Goal: Task Accomplishment & Management: Manage account settings

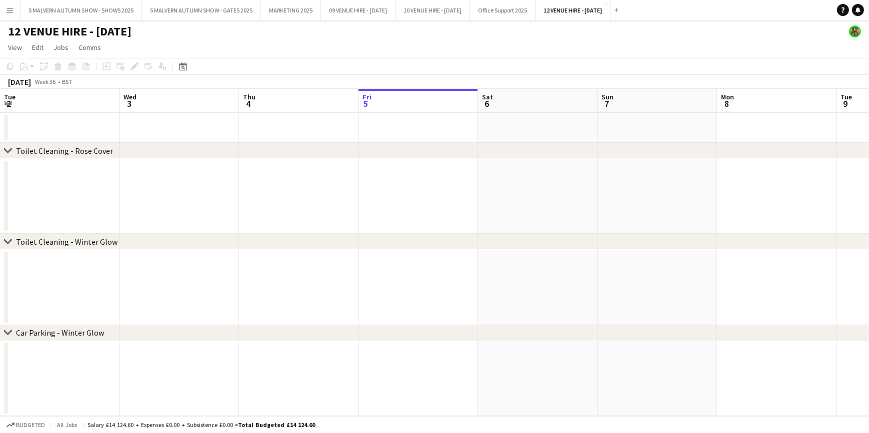
scroll to position [0, 239]
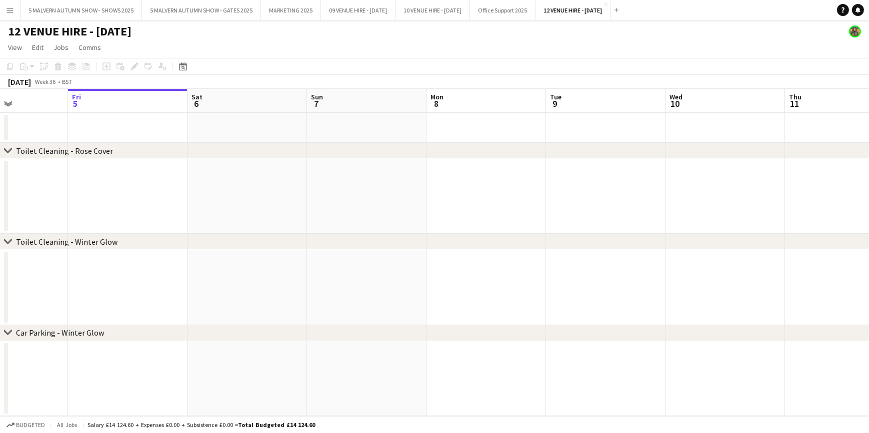
drag, startPoint x: 273, startPoint y: 102, endPoint x: 221, endPoint y: 101, distance: 52.0
click at [221, 101] on app-calendar-viewport "Tue 2 Wed 3 Thu 4 Fri 5 Sat 6 Sun 7 Mon 8 Tue 9 Wed 10 Thu 11 Fri 12 Sat 13 Sun…" at bounding box center [434, 252] width 869 height 327
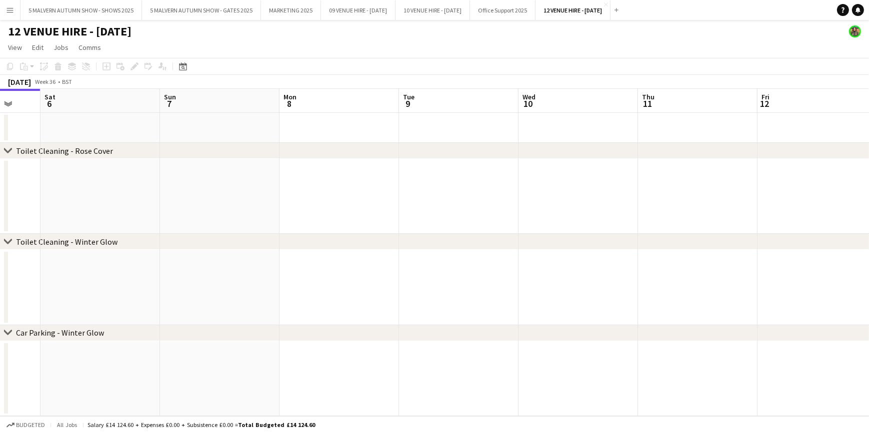
drag, startPoint x: 275, startPoint y: 101, endPoint x: 128, endPoint y: 107, distance: 147.1
click at [128, 107] on app-calendar-viewport "Tue 2 Wed 3 Thu 4 Fri 5 Sat 6 Sun 7 Mon 8 Tue 9 Wed 10 Thu 11 Fri 12 Sat 13 Sun…" at bounding box center [434, 252] width 869 height 327
drag, startPoint x: 295, startPoint y: 113, endPoint x: 185, endPoint y: 113, distance: 110.5
click at [185, 113] on app-calendar-viewport "Thu 4 Fri 5 Sat 6 Sun 7 Mon 8 Tue 9 Wed 10 Thu 11 Fri 12 Sat 13 Sun 14 Mon 15 T…" at bounding box center [434, 252] width 869 height 327
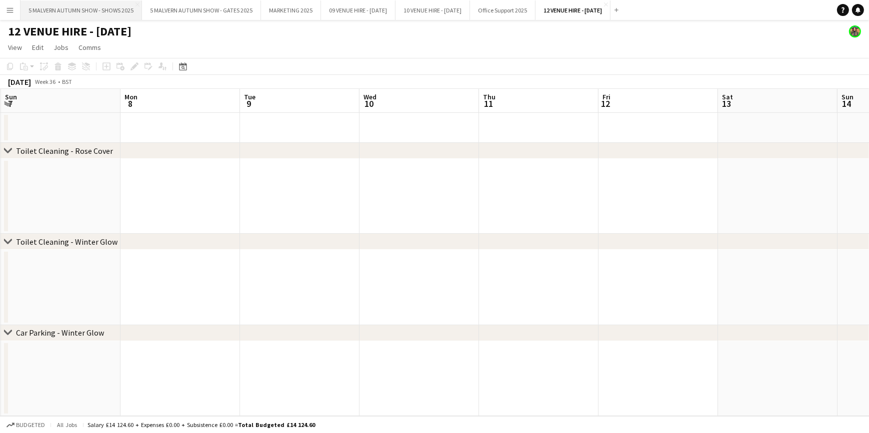
click at [114, 11] on button "5 MALVERN AUTUMN SHOW - SHOWS 2025 Close" at bounding box center [80, 9] width 121 height 19
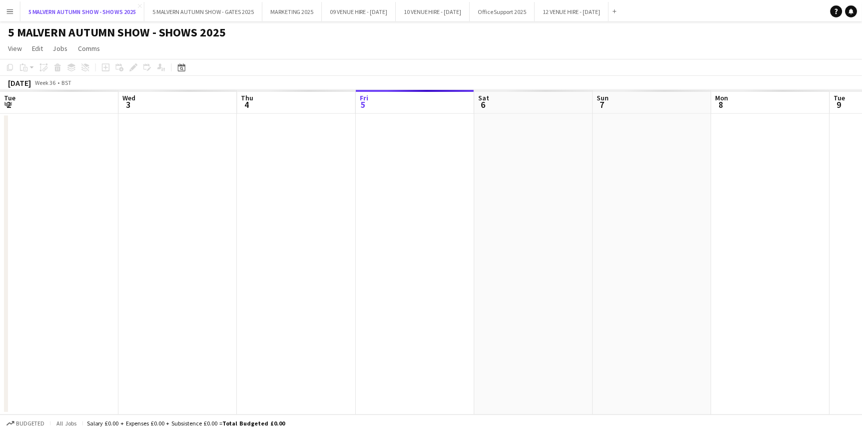
scroll to position [0, 239]
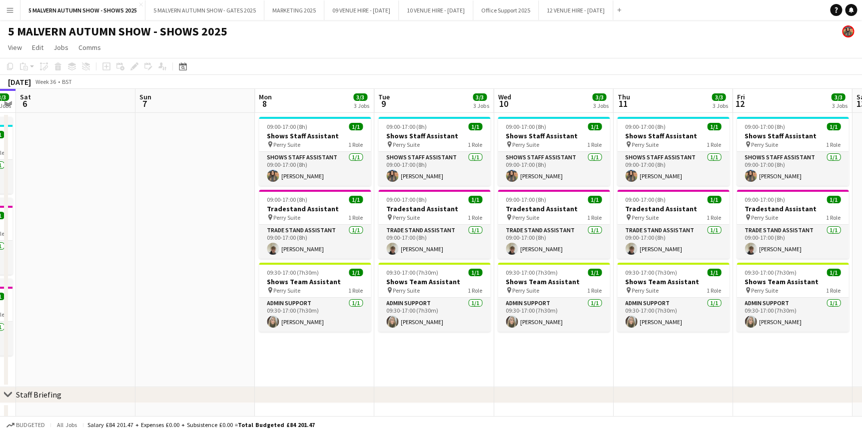
drag, startPoint x: 293, startPoint y: 108, endPoint x: 146, endPoint y: 112, distance: 147.0
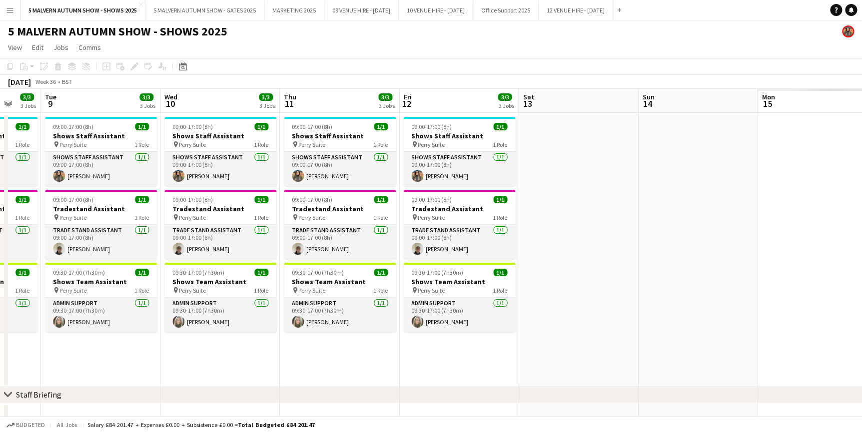
drag, startPoint x: 534, startPoint y: 98, endPoint x: 201, endPoint y: 118, distance: 334.0
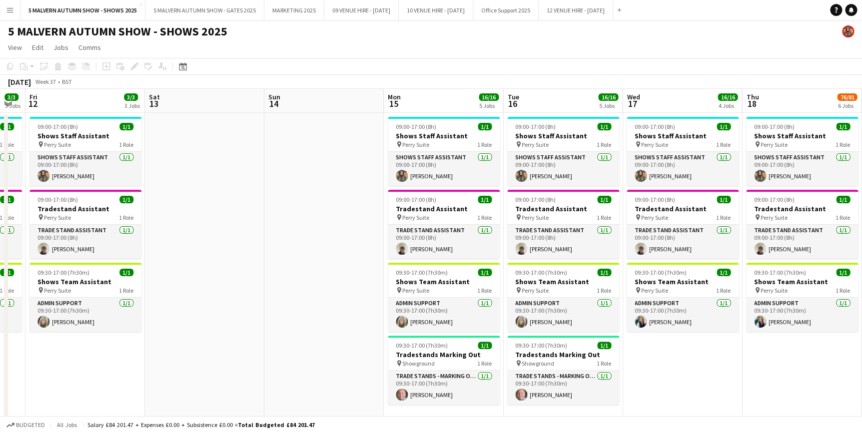
drag, startPoint x: 584, startPoint y: 105, endPoint x: 224, endPoint y: 109, distance: 360.5
drag, startPoint x: 587, startPoint y: 106, endPoint x: 320, endPoint y: 125, distance: 267.6
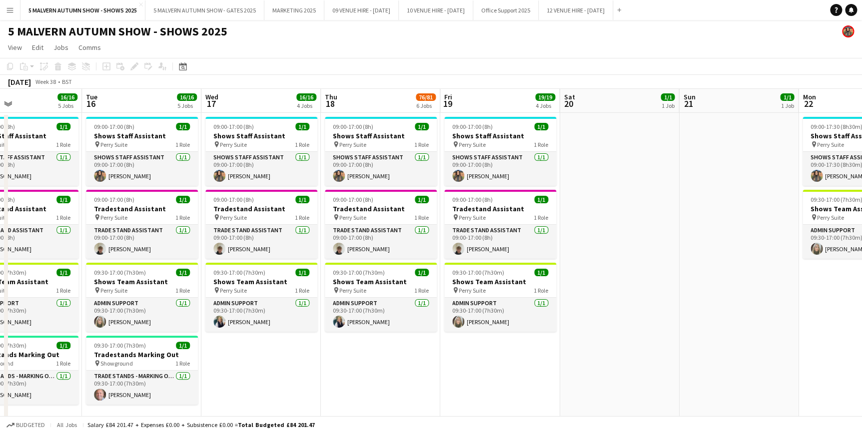
scroll to position [0, 399]
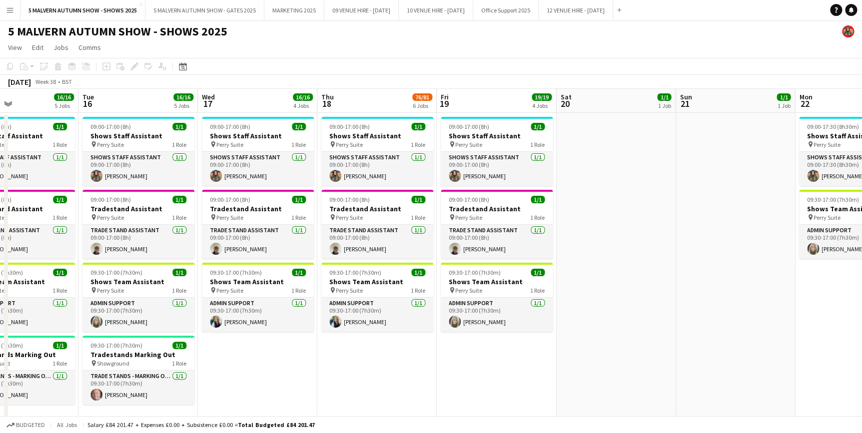
drag, startPoint x: 395, startPoint y: 110, endPoint x: 351, endPoint y: 112, distance: 43.5
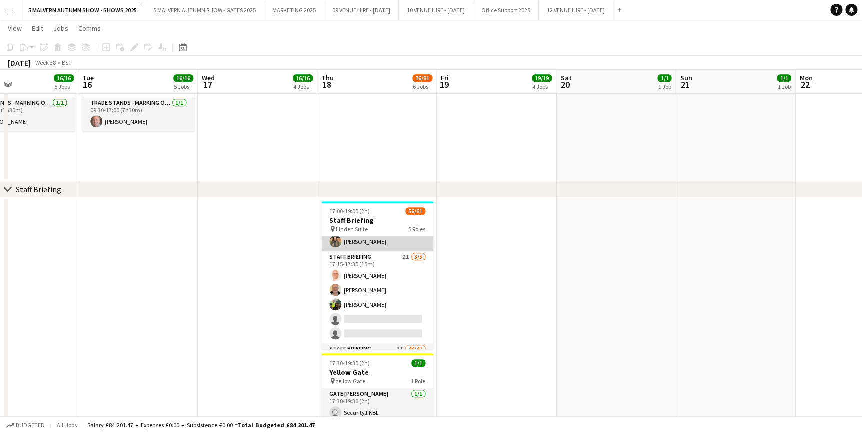
scroll to position [45, 0]
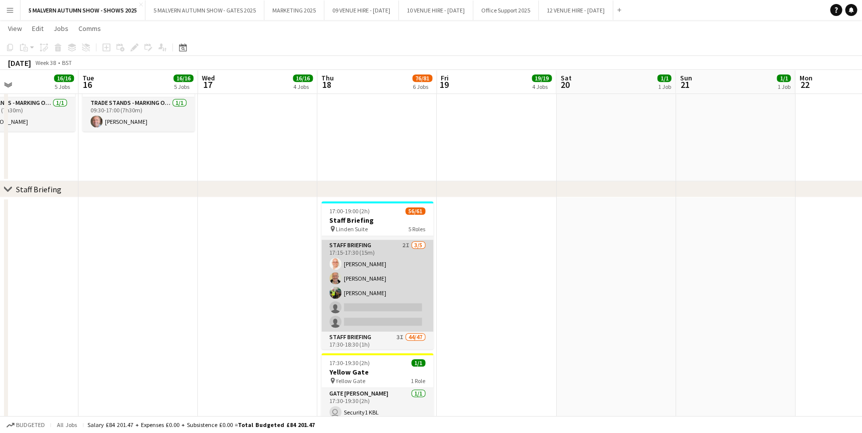
click at [395, 249] on app-card-role "Staff Briefing 2I 3/5 17:15-17:30 (15m) Michael Bowden Stuart McNaughton Nigel …" at bounding box center [377, 286] width 112 height 92
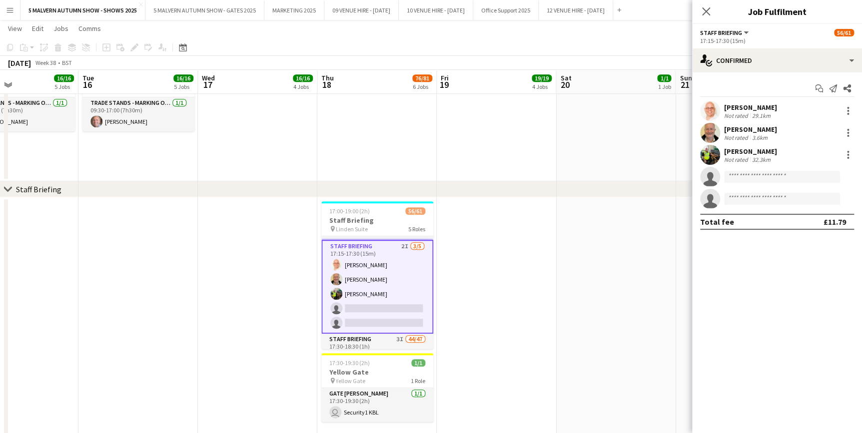
click at [557, 240] on app-date-cell at bounding box center [615, 320] width 119 height 246
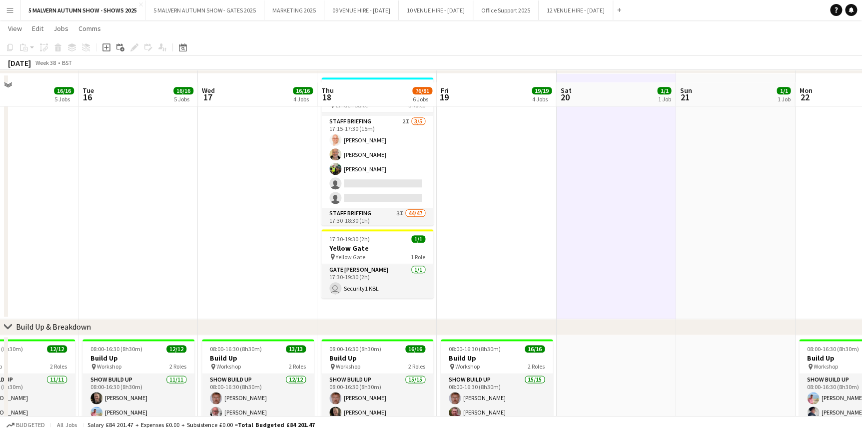
scroll to position [409, 0]
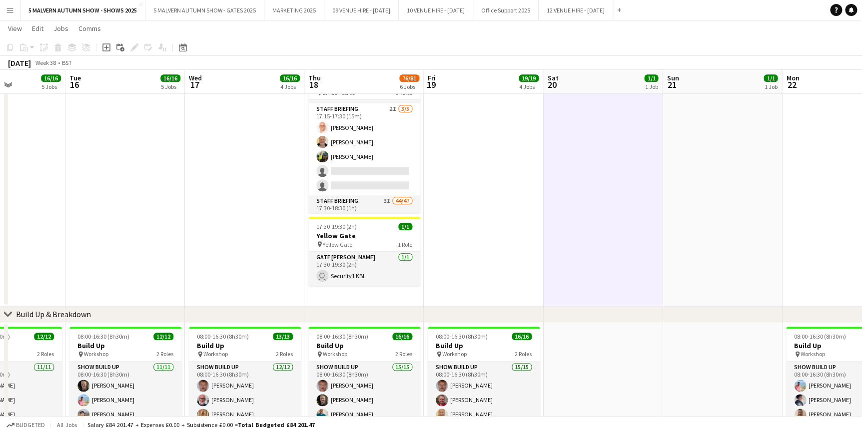
drag, startPoint x: 561, startPoint y: 88, endPoint x: 439, endPoint y: 81, distance: 122.2
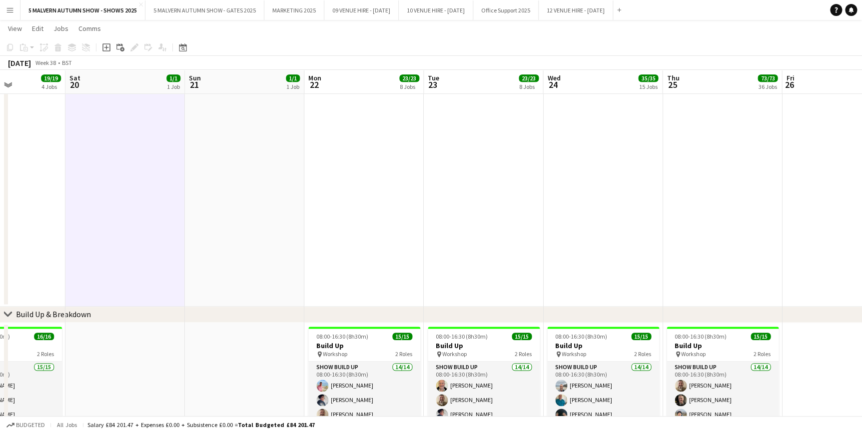
scroll to position [0, 269]
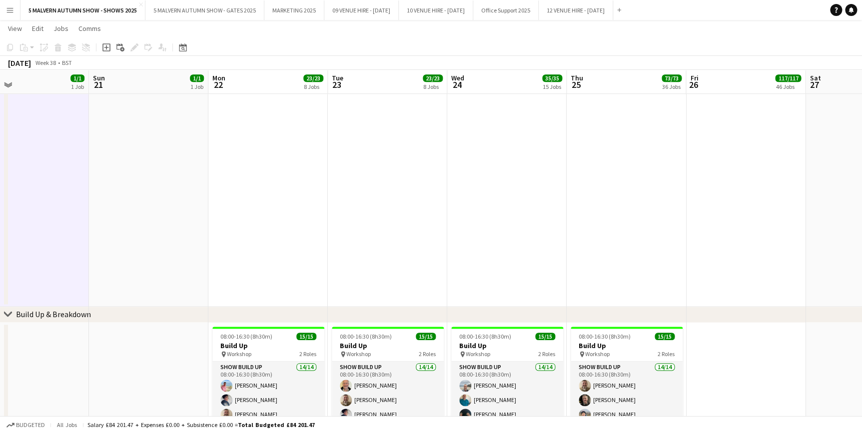
drag, startPoint x: 413, startPoint y: 85, endPoint x: 41, endPoint y: 88, distance: 372.0
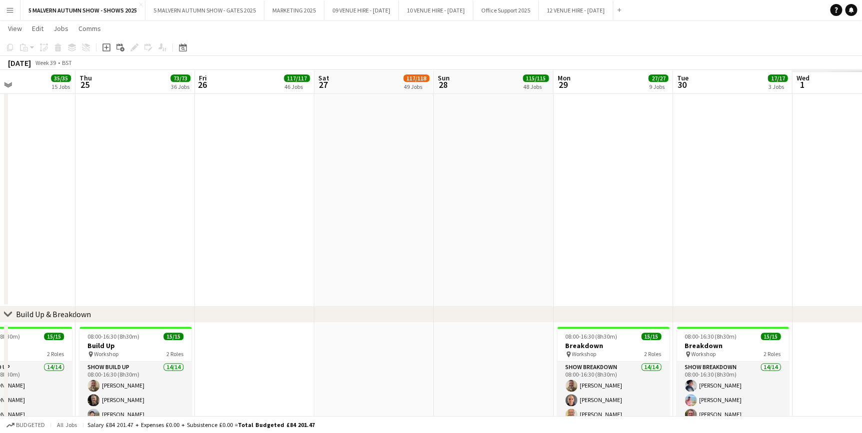
drag, startPoint x: 469, startPoint y: 94, endPoint x: 364, endPoint y: 108, distance: 105.9
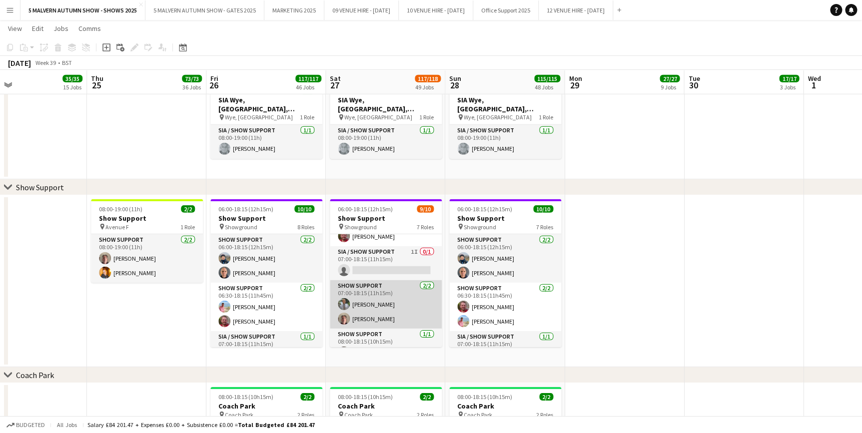
scroll to position [45, 0]
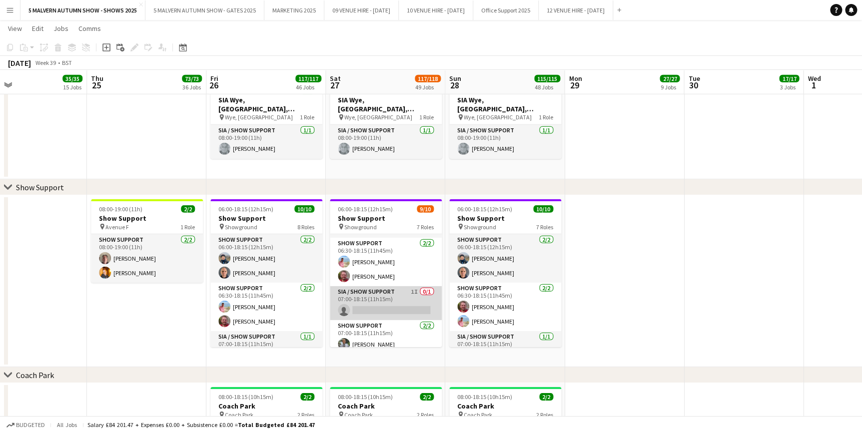
click at [391, 293] on app-card-role "SIA / Show Support 1I 0/1 07:00-18:15 (11h15m) single-neutral-actions" at bounding box center [386, 303] width 112 height 34
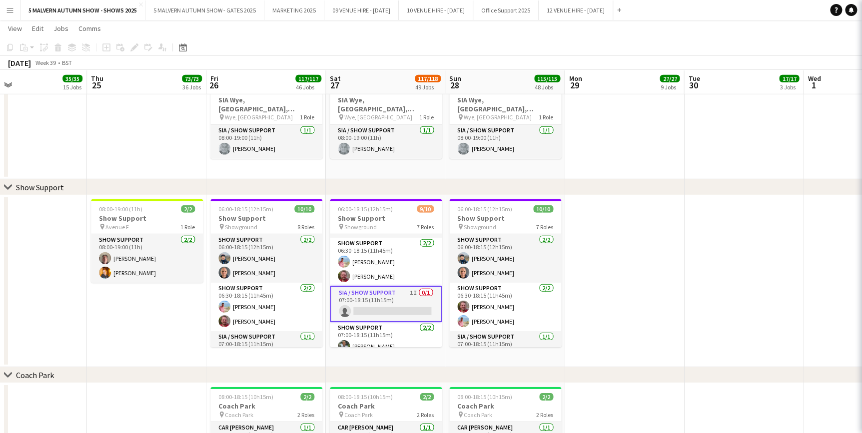
scroll to position [0, 390]
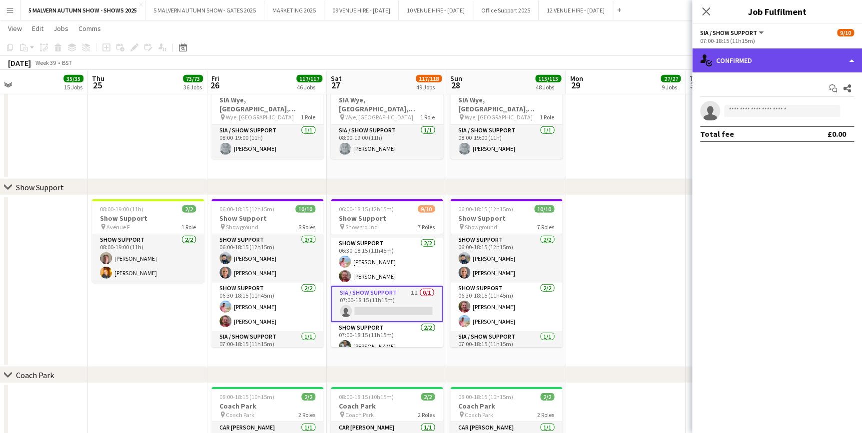
click at [757, 56] on div "single-neutral-actions-check-2 Confirmed" at bounding box center [777, 60] width 170 height 24
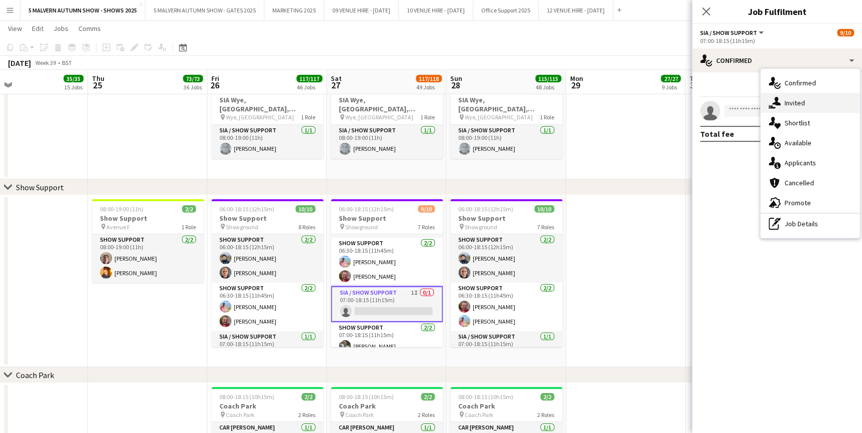
click at [808, 105] on div "single-neutral-actions-share-1 Invited" at bounding box center [810, 103] width 99 height 20
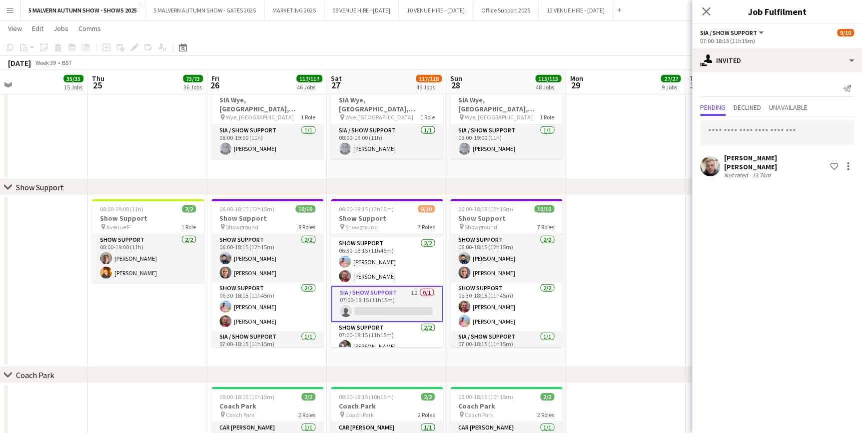
click at [650, 149] on app-date-cell at bounding box center [625, 128] width 119 height 103
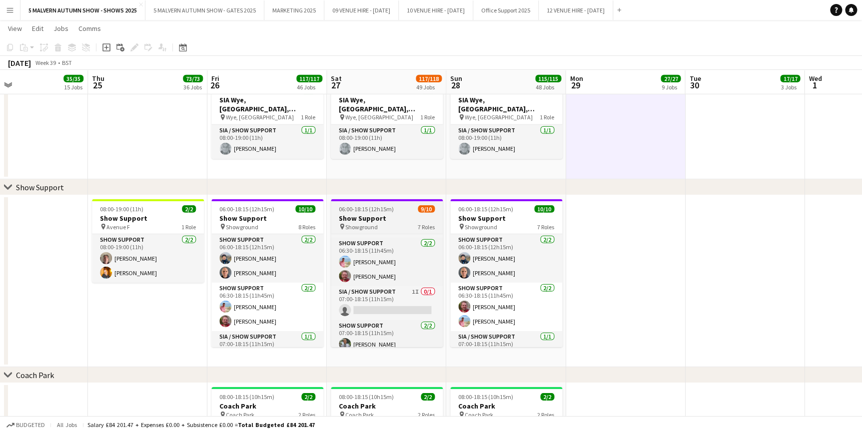
click at [403, 210] on div "06:00-18:15 (12h15m) 9/10" at bounding box center [387, 208] width 112 height 7
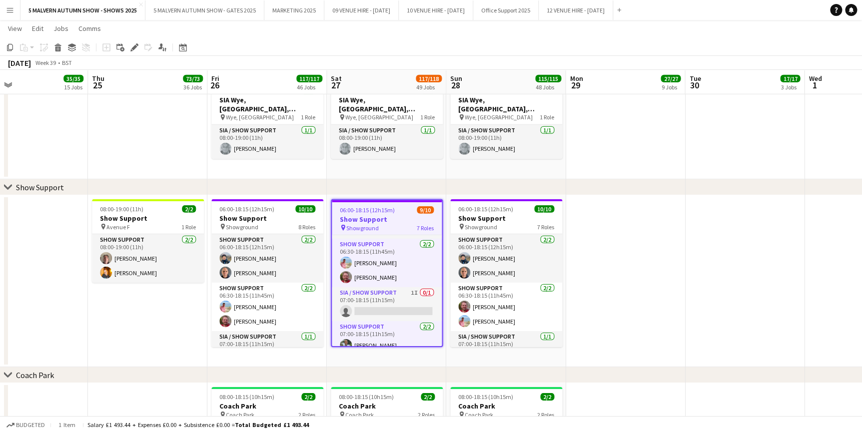
click at [711, 224] on app-date-cell at bounding box center [744, 281] width 119 height 172
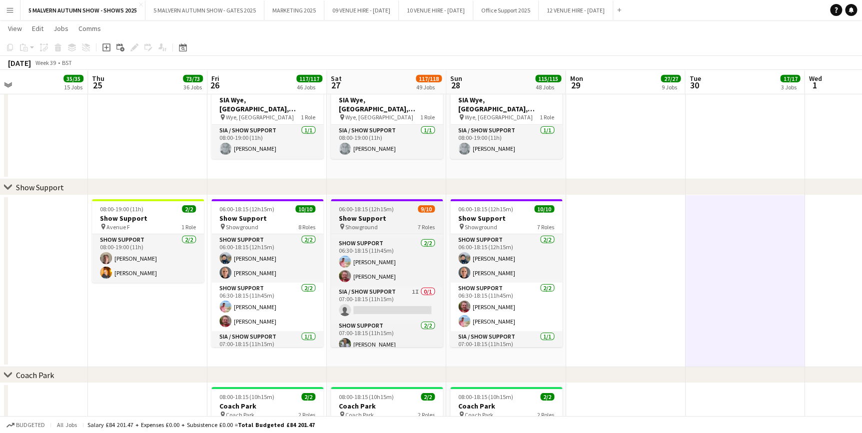
click at [399, 212] on div "06:00-18:15 (12h15m) 9/10" at bounding box center [387, 208] width 112 height 7
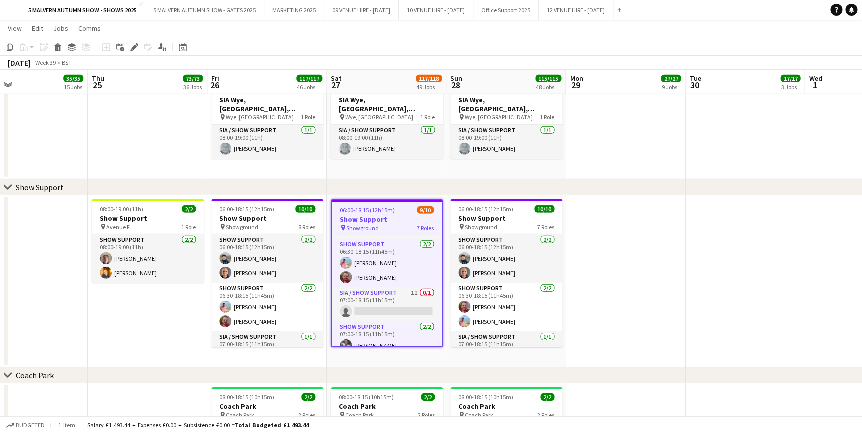
click at [678, 195] on app-date-cell at bounding box center [625, 281] width 119 height 172
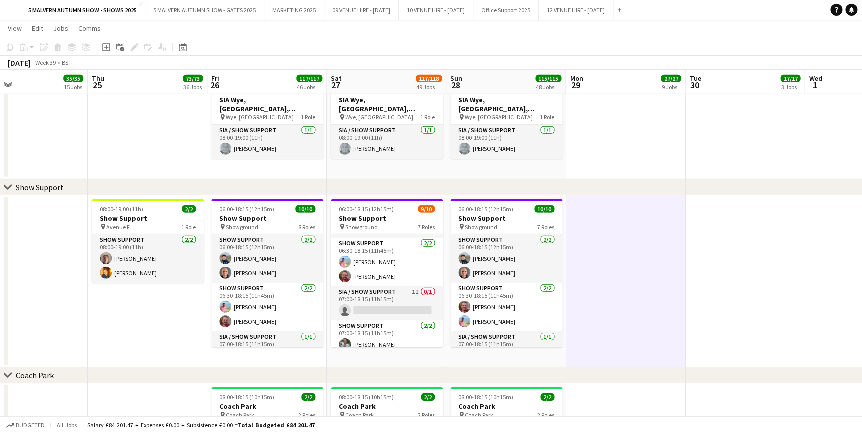
click at [677, 185] on div "chevron-right Show Support" at bounding box center [431, 187] width 862 height 16
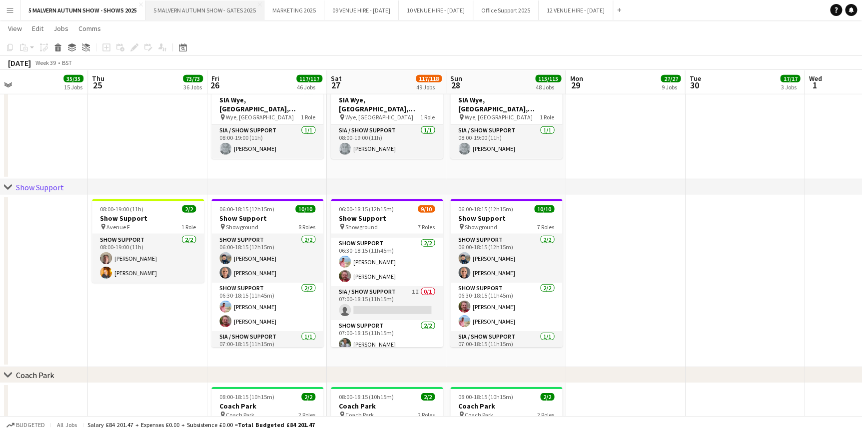
click at [169, 11] on button "5 MALVERN AUTUMN SHOW - GATES 2025 Close" at bounding box center [204, 9] width 119 height 19
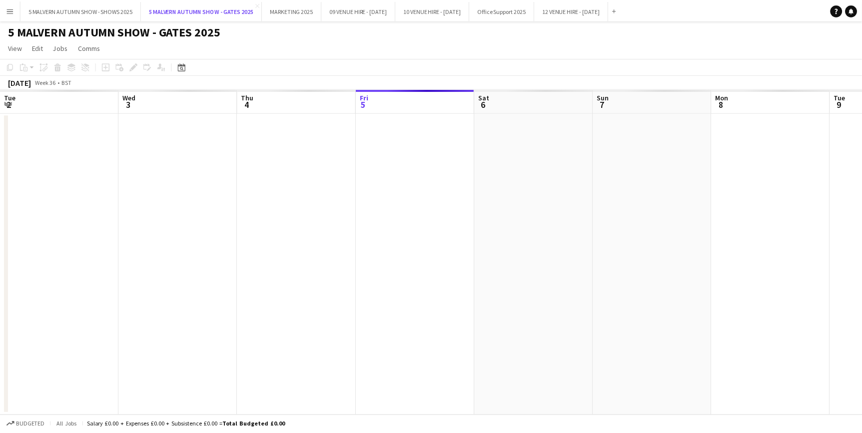
scroll to position [0, 239]
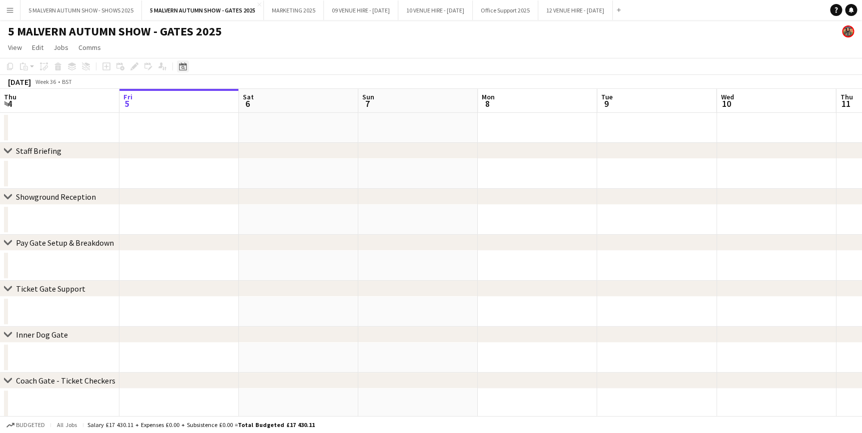
click at [181, 62] on icon "Date picker" at bounding box center [183, 66] width 8 height 8
click at [227, 194] on span "25" at bounding box center [224, 191] width 12 height 12
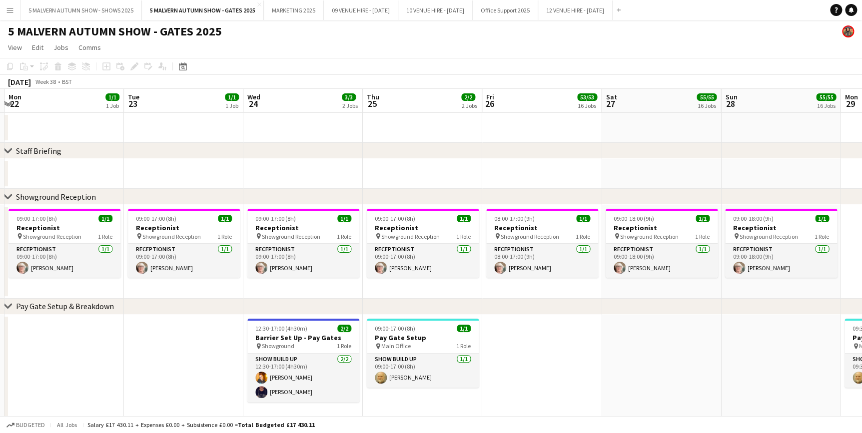
scroll to position [0, 355]
drag, startPoint x: 351, startPoint y: 104, endPoint x: 459, endPoint y: 126, distance: 110.2
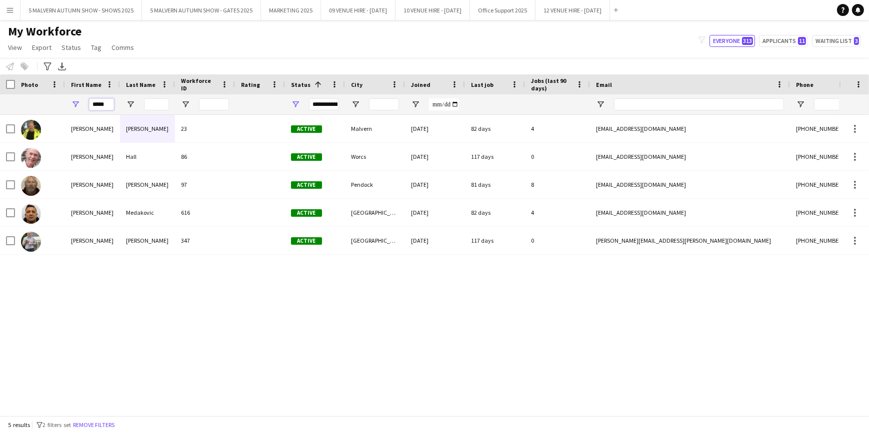
click at [113, 104] on input "*****" at bounding box center [101, 104] width 25 height 12
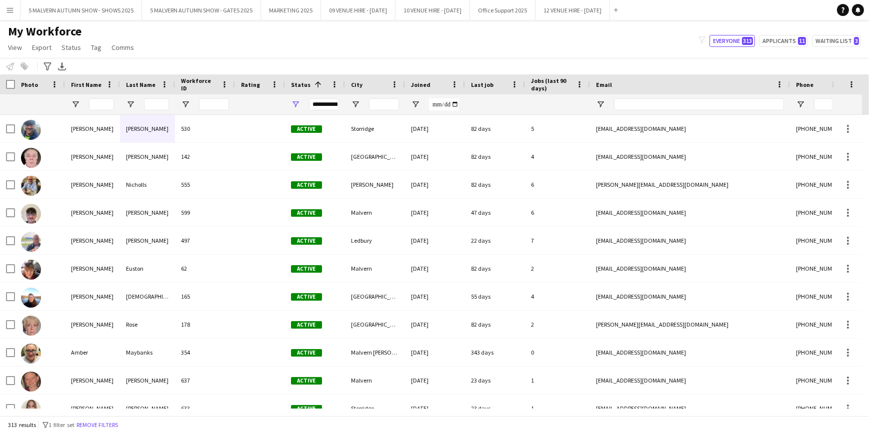
click at [260, 46] on div "My Workforce View Views Default view SafeHR Employee Details New view Update vi…" at bounding box center [434, 41] width 869 height 34
click at [89, 107] on input "First Name Filter Input" at bounding box center [101, 104] width 25 height 12
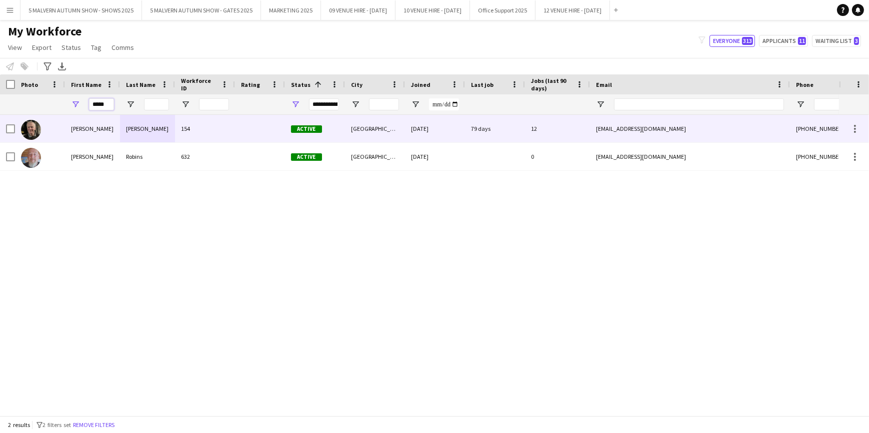
type input "*****"
click at [120, 131] on div "[PERSON_NAME]" at bounding box center [147, 128] width 55 height 27
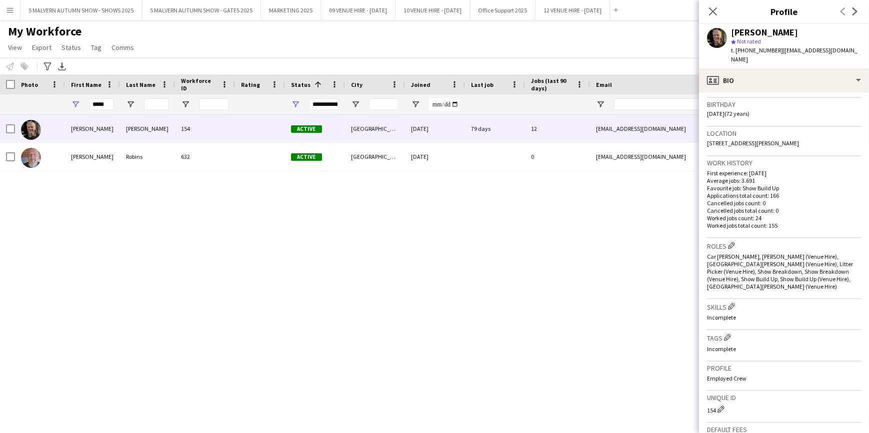
scroll to position [227, 0]
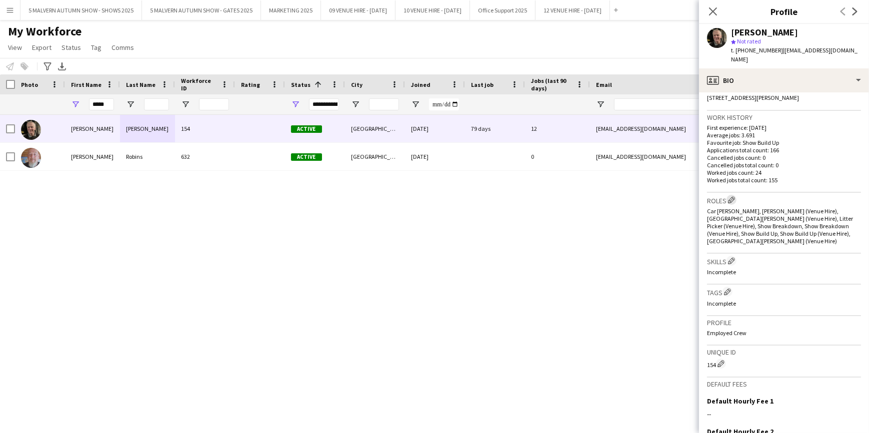
click at [732, 196] on app-icon "Edit crew company roles" at bounding box center [731, 199] width 7 height 7
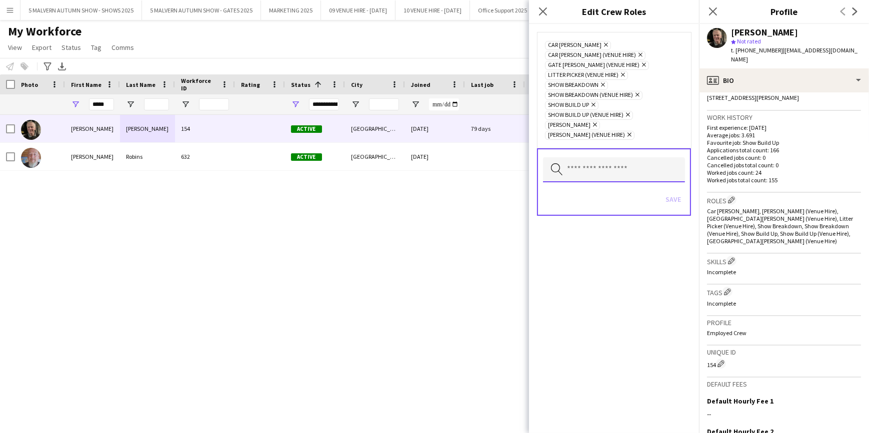
click at [584, 157] on input "text" at bounding box center [614, 169] width 142 height 25
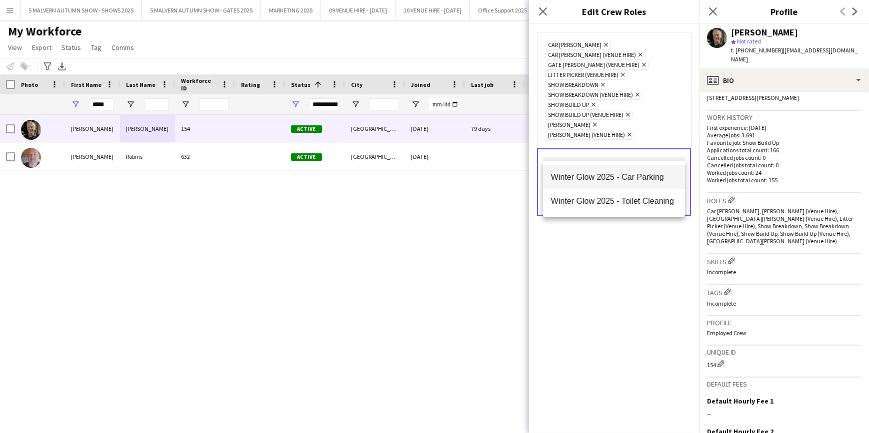
type input "***"
click at [605, 175] on span "Winter Glow 2025 - Car Parking" at bounding box center [614, 176] width 126 height 9
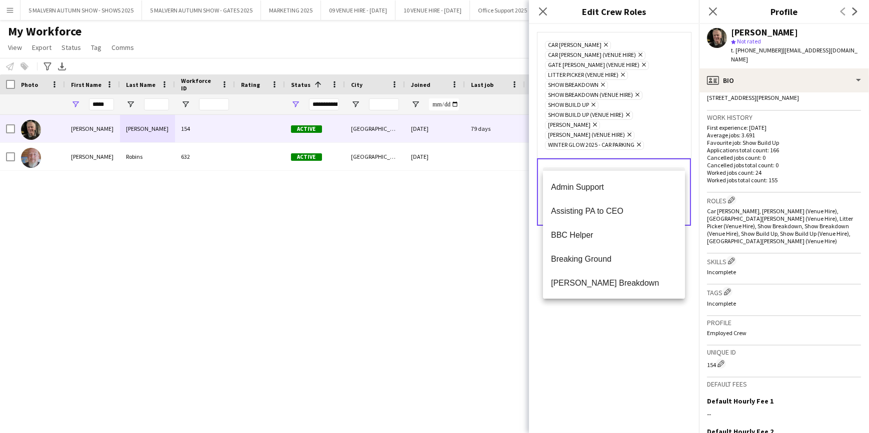
click at [636, 329] on div "Car [PERSON_NAME] Remove Car [PERSON_NAME] (Venue Hire) Remove [GEOGRAPHIC_DATA…" at bounding box center [614, 228] width 170 height 409
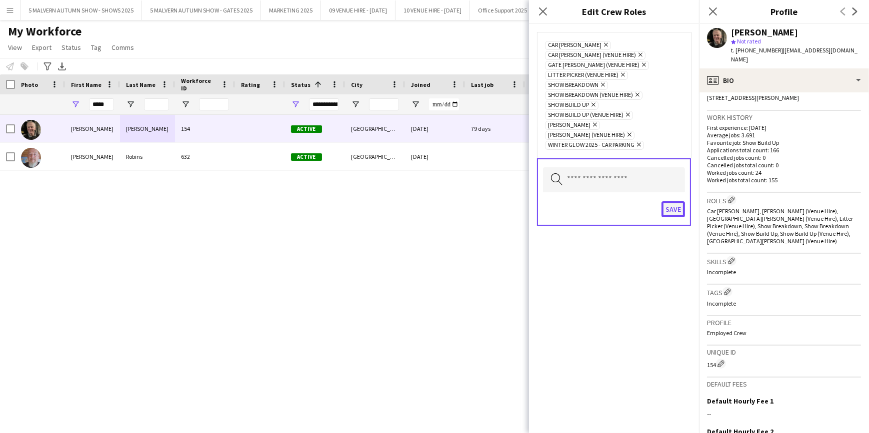
click at [674, 201] on button "Save" at bounding box center [672, 209] width 23 height 16
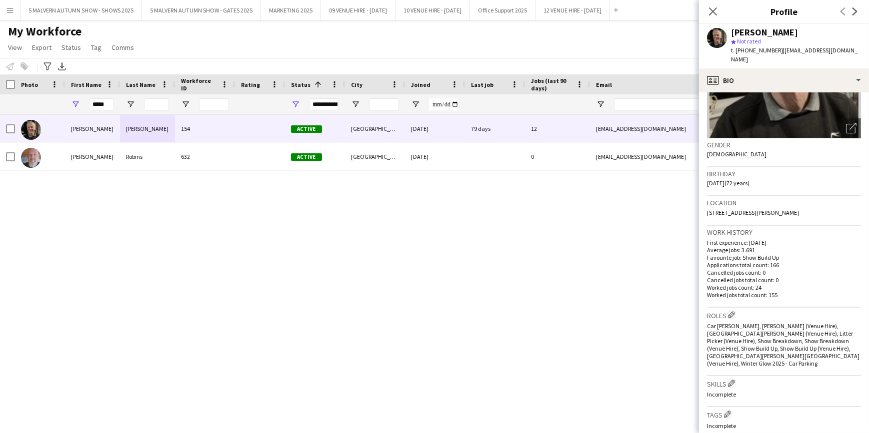
scroll to position [0, 0]
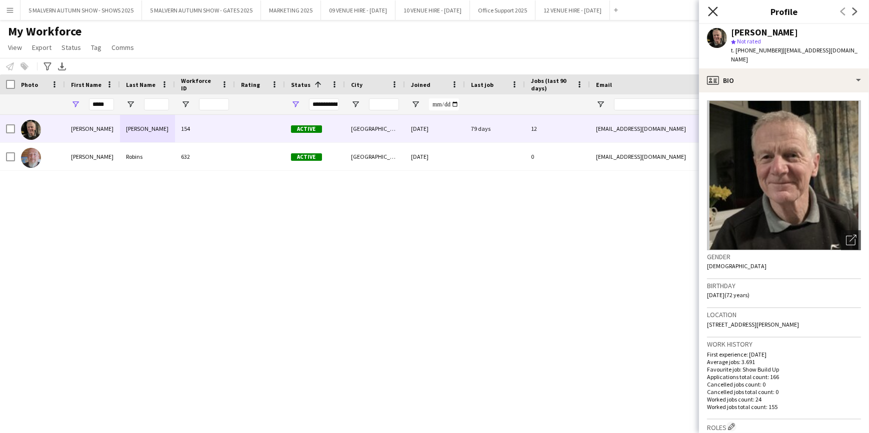
click at [717, 13] on icon "Close pop-in" at bounding box center [712, 10] width 9 height 9
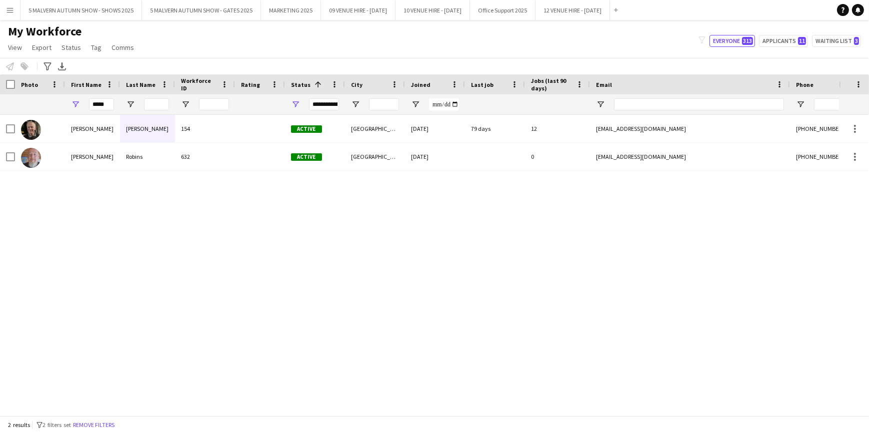
click at [520, 239] on div "[PERSON_NAME] 154 Active [GEOGRAPHIC_DATA] [DATE] 79 days 12 [EMAIL_ADDRESS][DO…" at bounding box center [419, 262] width 839 height 294
click at [92, 105] on input "*****" at bounding box center [101, 104] width 25 height 12
click at [94, 104] on input "*****" at bounding box center [101, 104] width 25 height 12
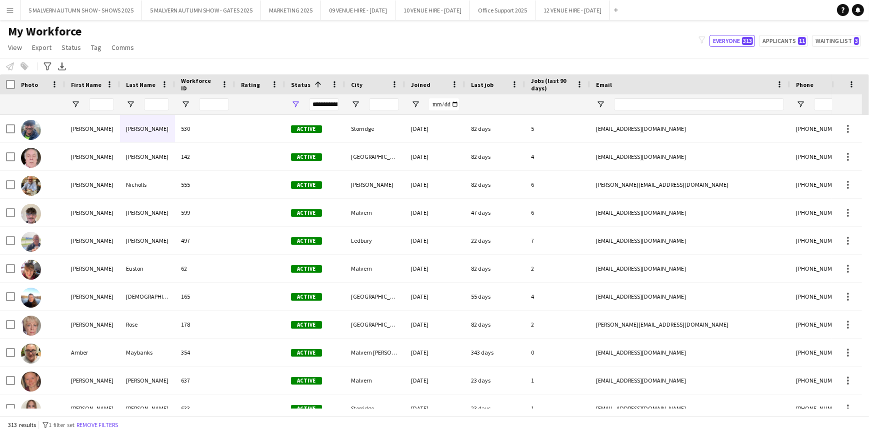
click at [244, 50] on div "My Workforce View Views Default view SafeHR Employee Details New view Update vi…" at bounding box center [434, 41] width 869 height 34
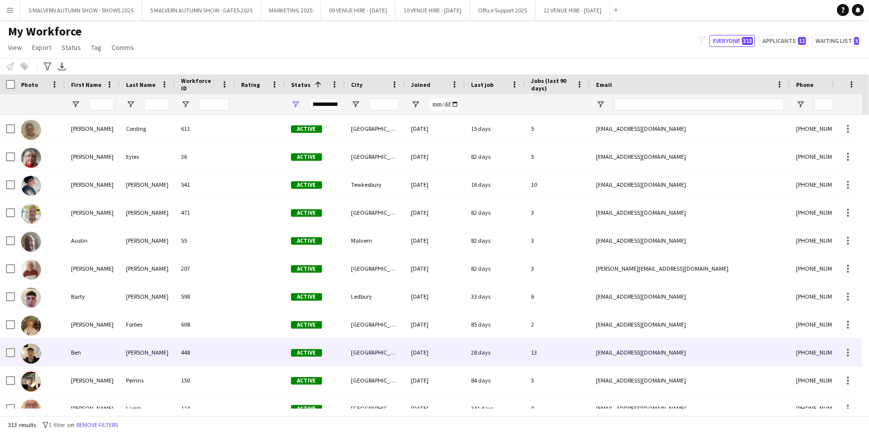
scroll to position [545, 0]
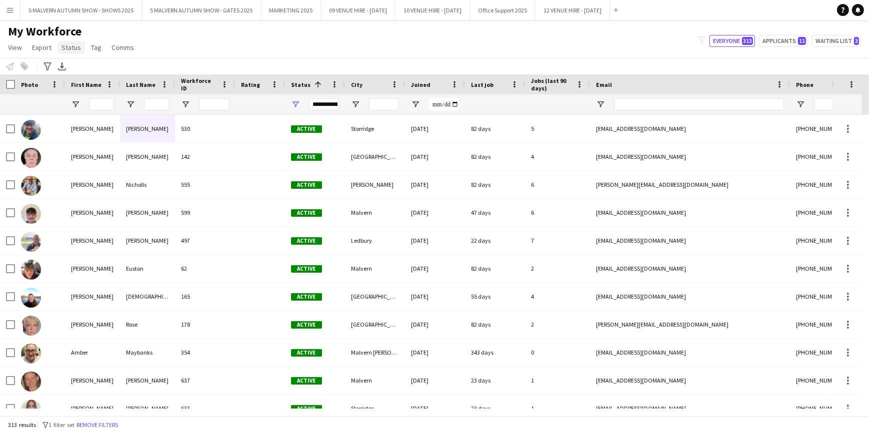
click at [72, 47] on span "Status" at bounding box center [70, 47] width 19 height 9
click at [210, 67] on div "Notify workforce Add to tag Select at least one crew to tag him or her. Advance…" at bounding box center [434, 66] width 869 height 16
click at [10, 49] on span "View" at bounding box center [15, 47] width 14 height 9
click at [209, 56] on div "My Workforce View Views Default view SafeHR Employee Details New view Update vi…" at bounding box center [434, 41] width 869 height 34
click at [296, 100] on span "Open Filter Menu" at bounding box center [295, 104] width 9 height 9
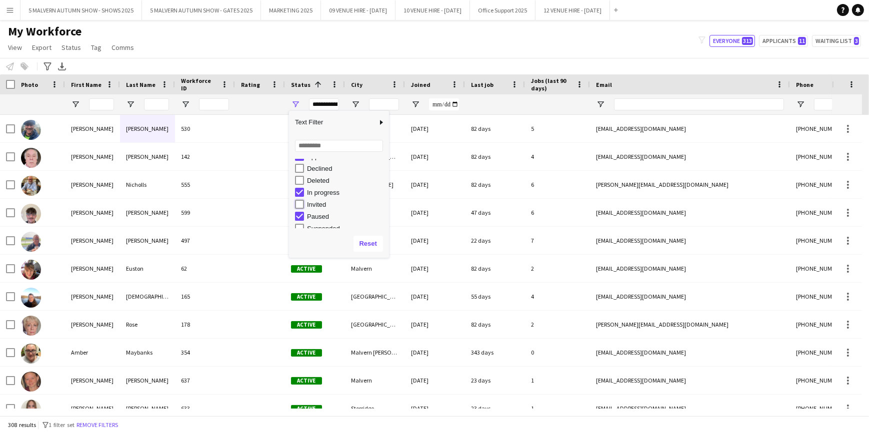
type input "**********"
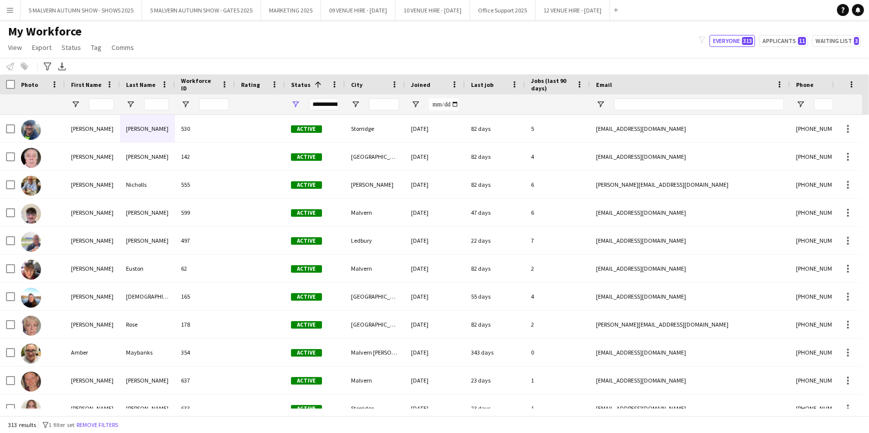
click at [288, 34] on div "My Workforce View Views Default view SafeHR Employee Details New view Update vi…" at bounding box center [434, 41] width 869 height 34
click at [325, 102] on div "**********" at bounding box center [324, 104] width 30 height 12
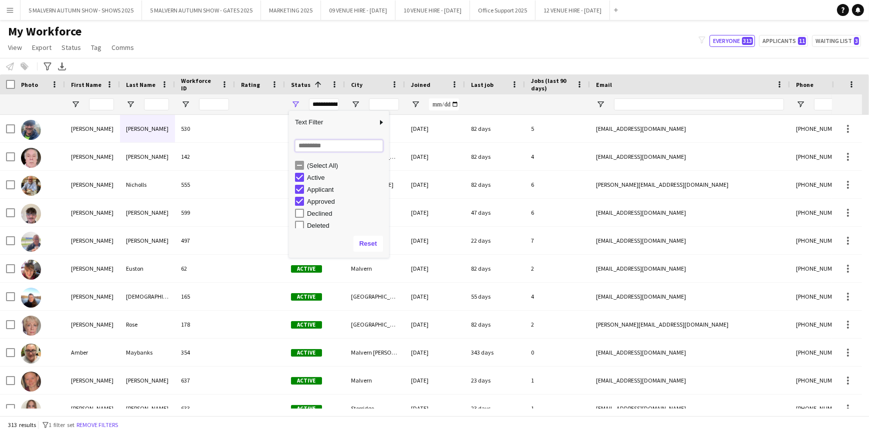
click at [314, 143] on input "Search filter values" at bounding box center [339, 146] width 88 height 12
type input "**"
click at [303, 65] on div "Notify workforce Add to tag Select at least one crew to tag him or her. Advance…" at bounding box center [434, 66] width 869 height 16
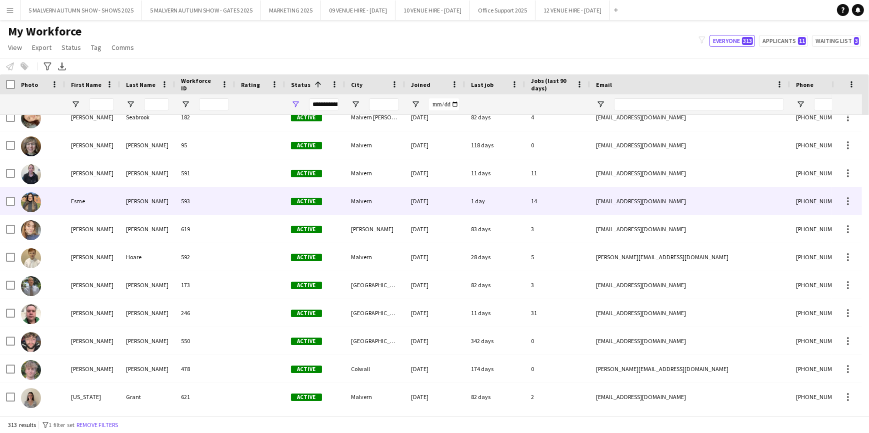
click at [241, 187] on div at bounding box center [260, 200] width 50 height 27
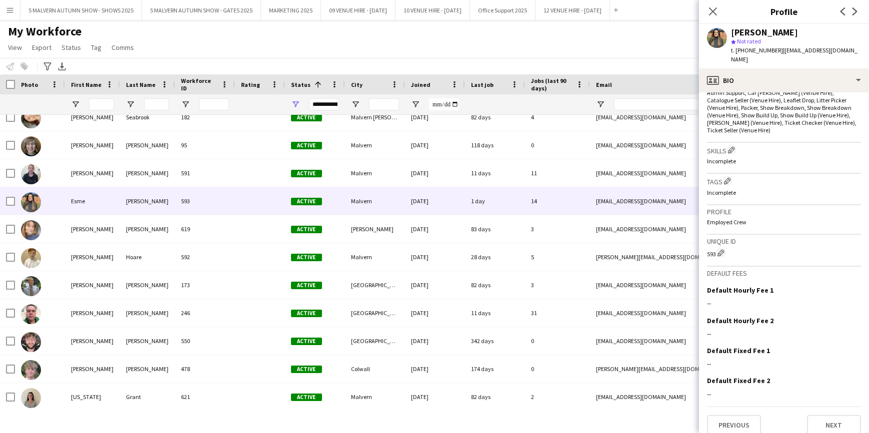
click at [669, 40] on div "My Workforce View Views Default view SafeHR Employee Details New view Update vi…" at bounding box center [434, 41] width 869 height 34
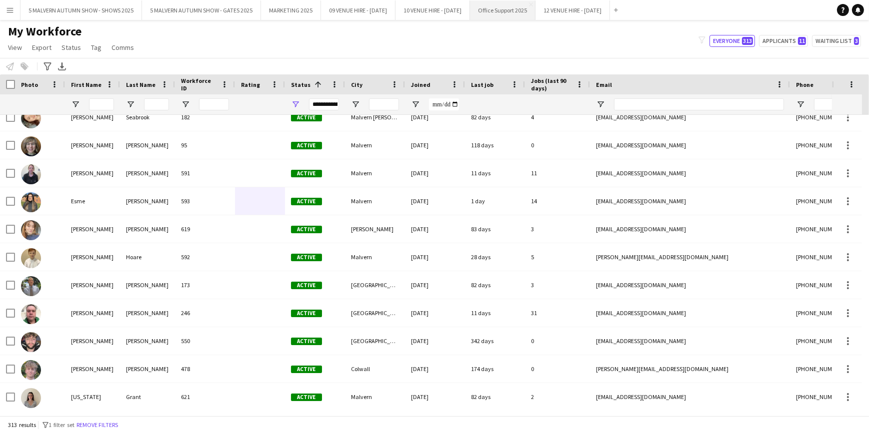
click at [535, 16] on button "Office Support 2025 Close" at bounding box center [502, 9] width 65 height 19
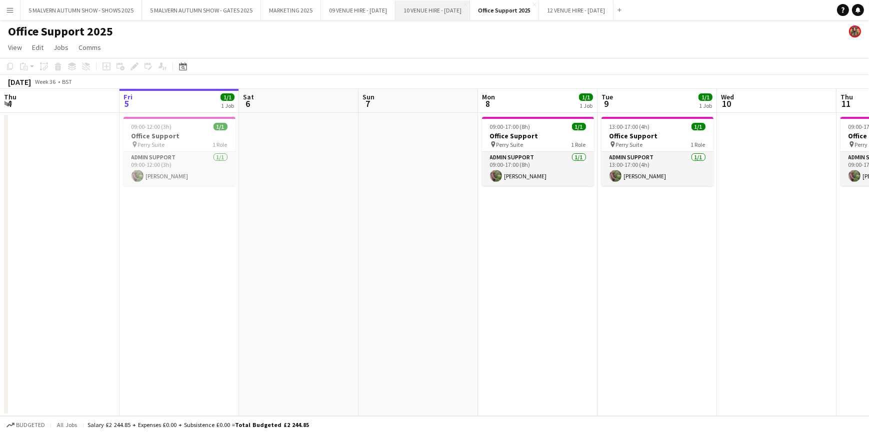
click at [443, 14] on button "10 VENUE HIRE - [DATE] Close" at bounding box center [432, 9] width 74 height 19
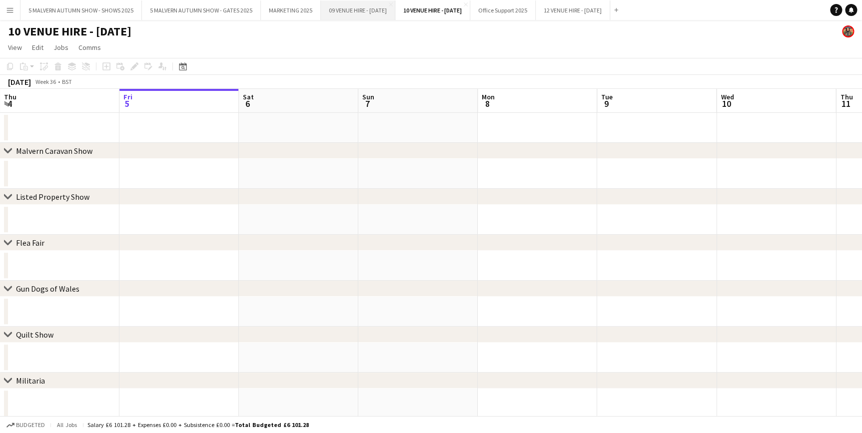
click at [391, 12] on button "09 VENUE HIRE - [DATE] Close" at bounding box center [358, 9] width 74 height 19
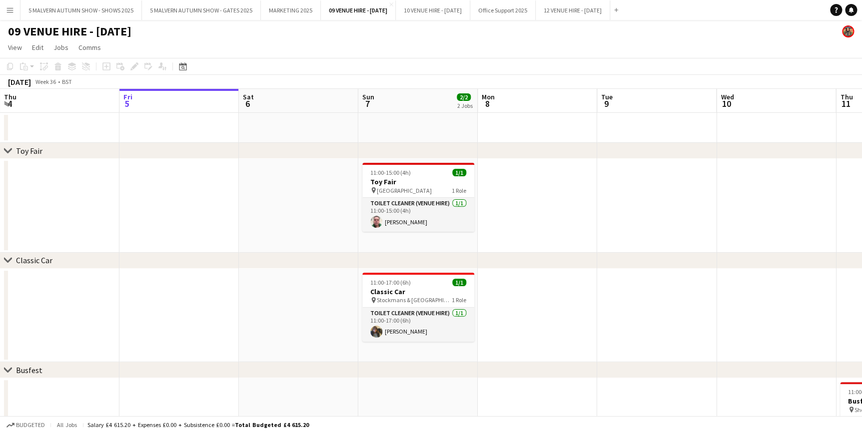
click at [8, 7] on app-icon "Menu" at bounding box center [10, 10] width 8 height 8
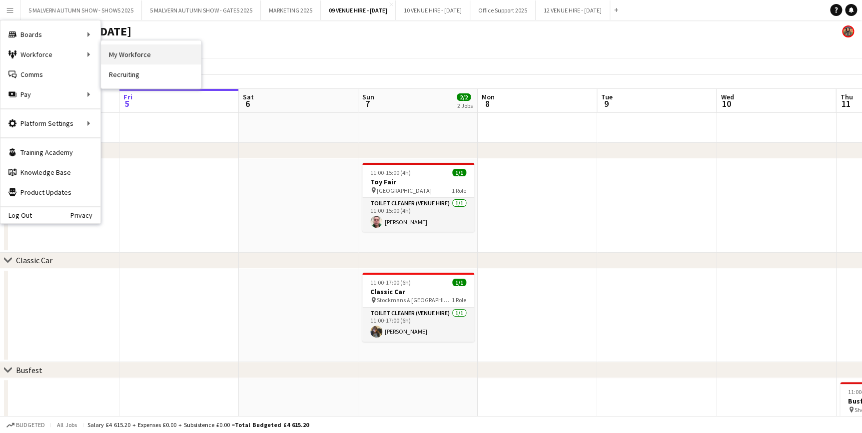
click at [112, 53] on link "My Workforce" at bounding box center [151, 54] width 100 height 20
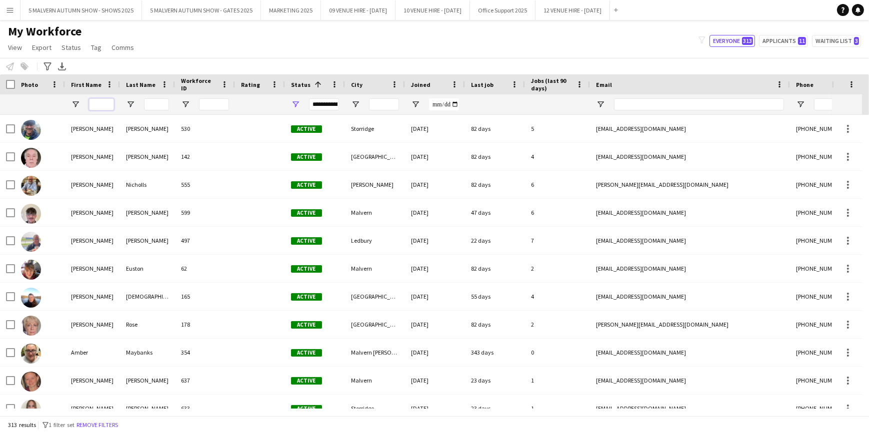
click at [103, 100] on input "First Name Filter Input" at bounding box center [101, 104] width 25 height 12
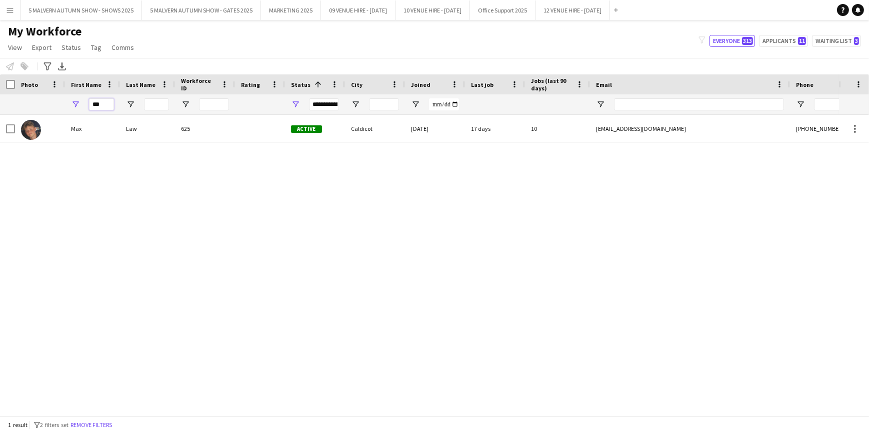
type input "***"
click at [95, 105] on input "***" at bounding box center [101, 104] width 25 height 12
type input "*"
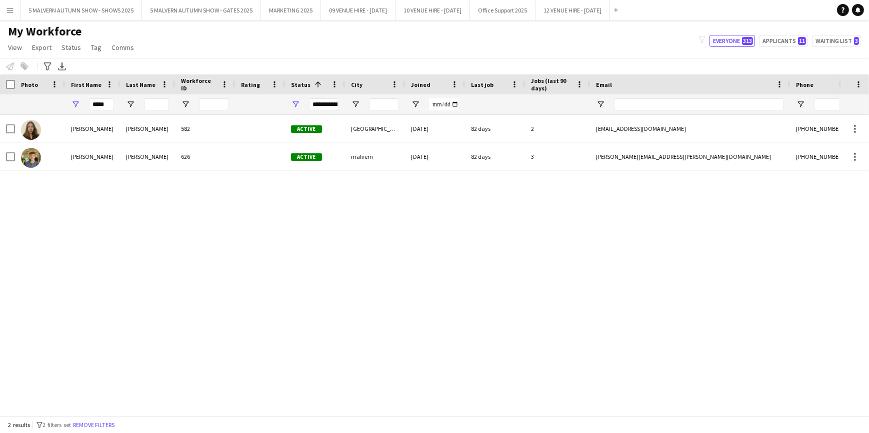
click at [179, 245] on div "[PERSON_NAME] 582 Active [GEOGRAPHIC_DATA] [DATE] 82 days 2 [EMAIL_ADDRESS][DOM…" at bounding box center [419, 262] width 839 height 294
click at [107, 100] on input "*****" at bounding box center [101, 104] width 25 height 12
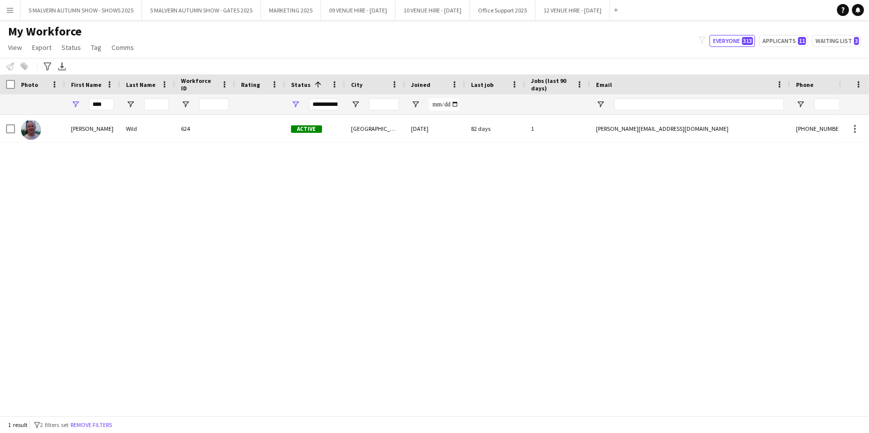
click at [32, 336] on div "[PERSON_NAME] Wild 624 Active [GEOGRAPHIC_DATA] [DATE] 82 days 1 [PERSON_NAME][…" at bounding box center [419, 262] width 839 height 294
click at [109, 105] on input "****" at bounding box center [101, 104] width 25 height 12
click at [103, 104] on input "*******" at bounding box center [101, 104] width 25 height 12
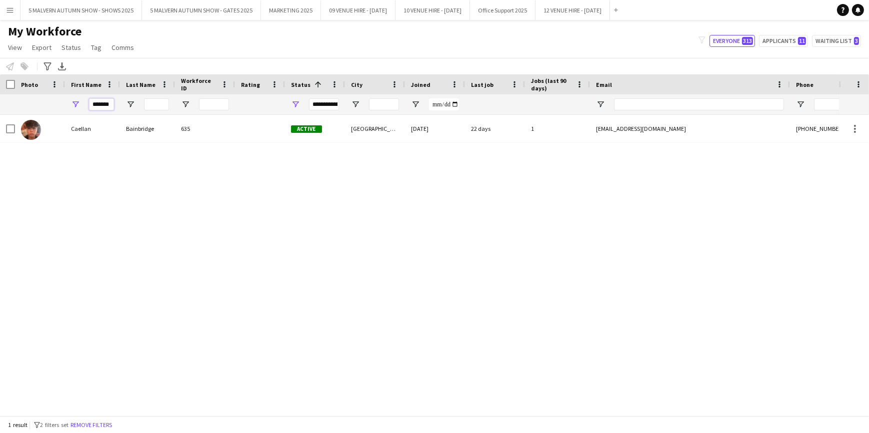
click at [103, 104] on input "*******" at bounding box center [101, 104] width 25 height 12
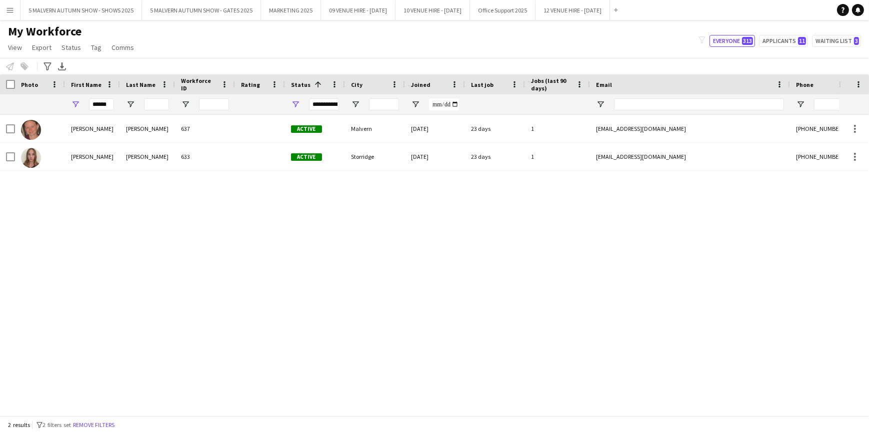
click at [75, 207] on div "[PERSON_NAME] 637 Active Malvern [DATE] 23 days 1 [EMAIL_ADDRESS][DOMAIN_NAME] …" at bounding box center [419, 262] width 839 height 294
click at [114, 103] on div "******" at bounding box center [92, 104] width 55 height 20
click at [96, 106] on input "******" at bounding box center [101, 104] width 25 height 12
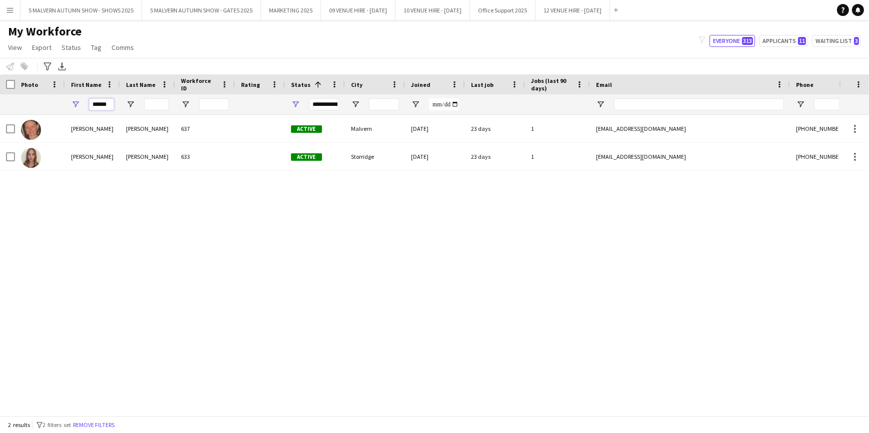
click at [96, 106] on input "******" at bounding box center [101, 104] width 25 height 12
type input "****"
click at [129, 286] on div "[PERSON_NAME] 366 Active [GEOGRAPHIC_DATA] [DATE] 446 days 0 [EMAIL_ADDRESS][DO…" at bounding box center [419, 262] width 839 height 294
